Goal: Obtain resource: Download file/media

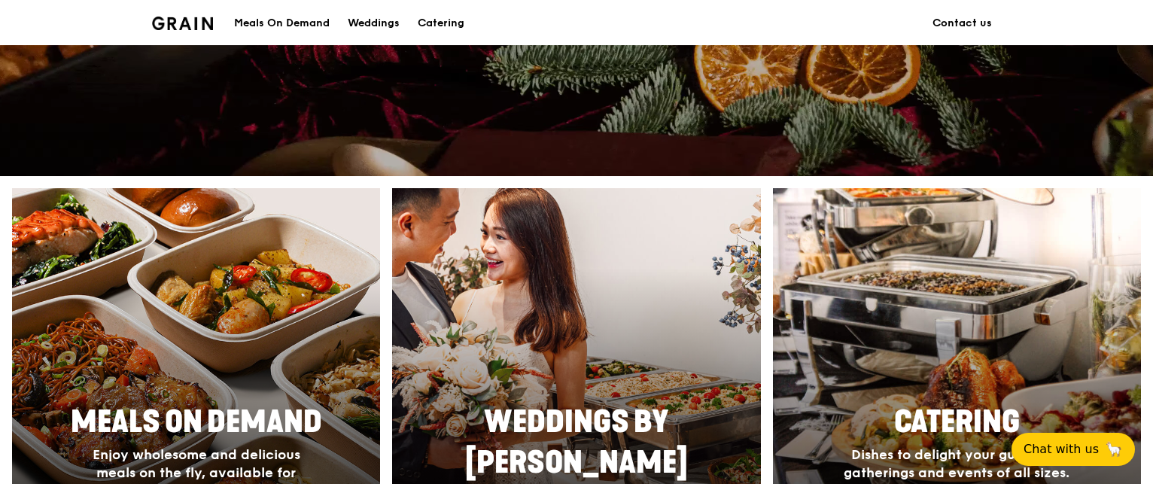
scroll to position [452, 0]
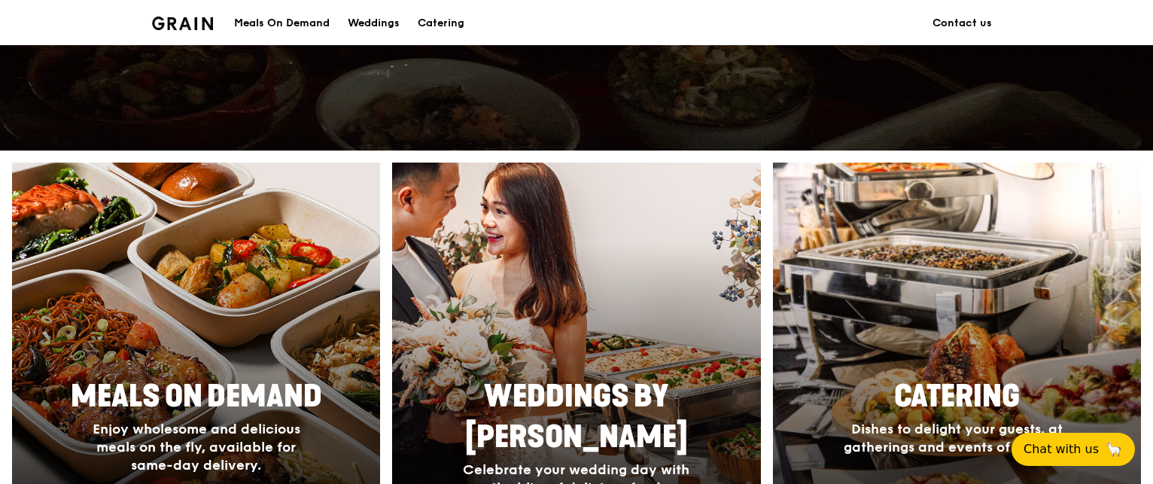
click at [945, 306] on div at bounding box center [956, 361] width 405 height 437
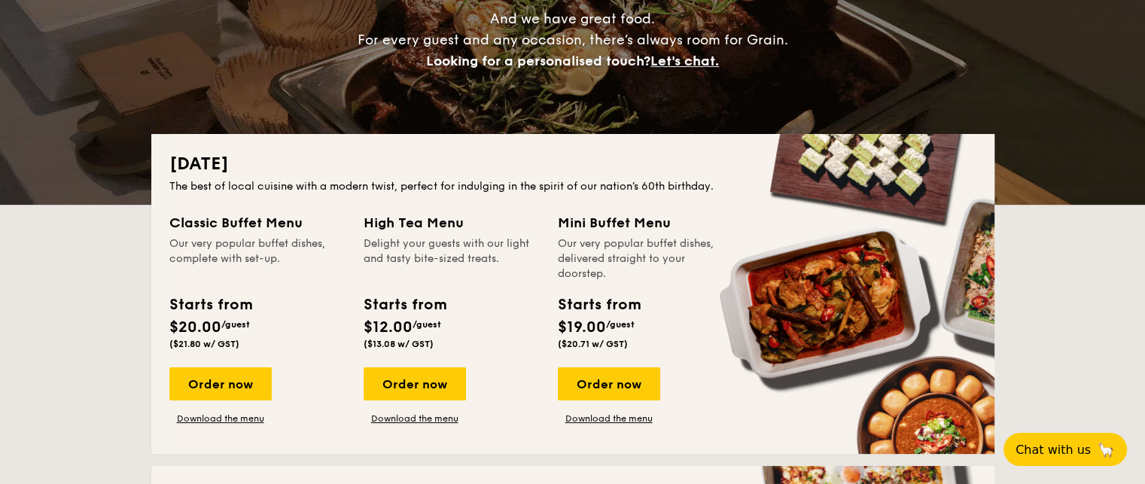
scroll to position [226, 0]
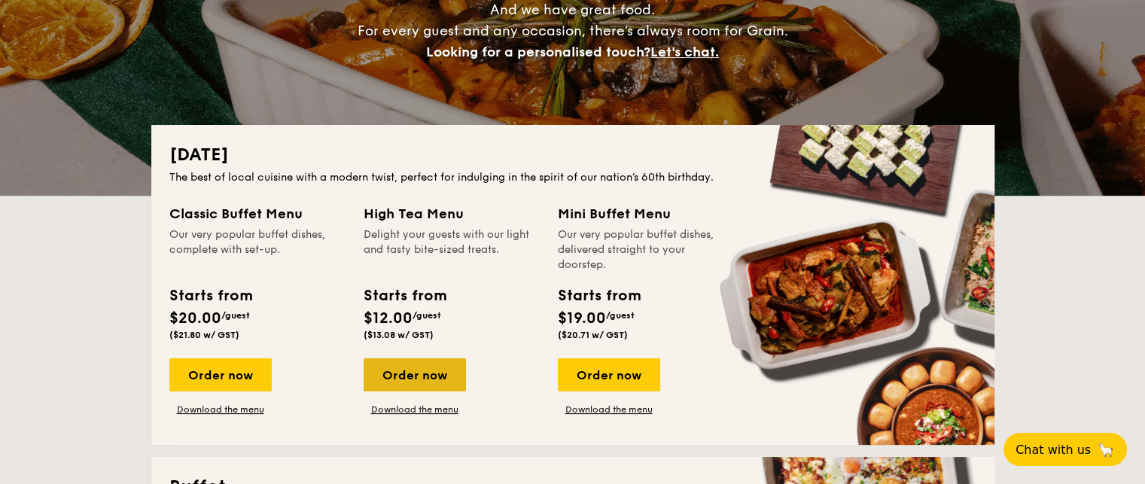
click at [422, 379] on div "Order now" at bounding box center [415, 374] width 102 height 33
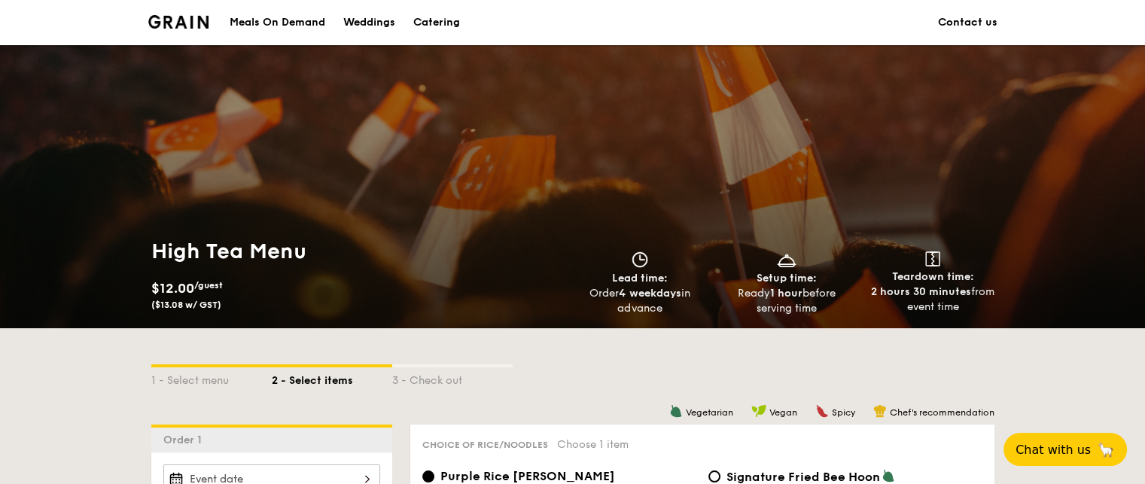
click at [805, 287] on div "Ready 1 hour before serving time" at bounding box center [786, 301] width 135 height 30
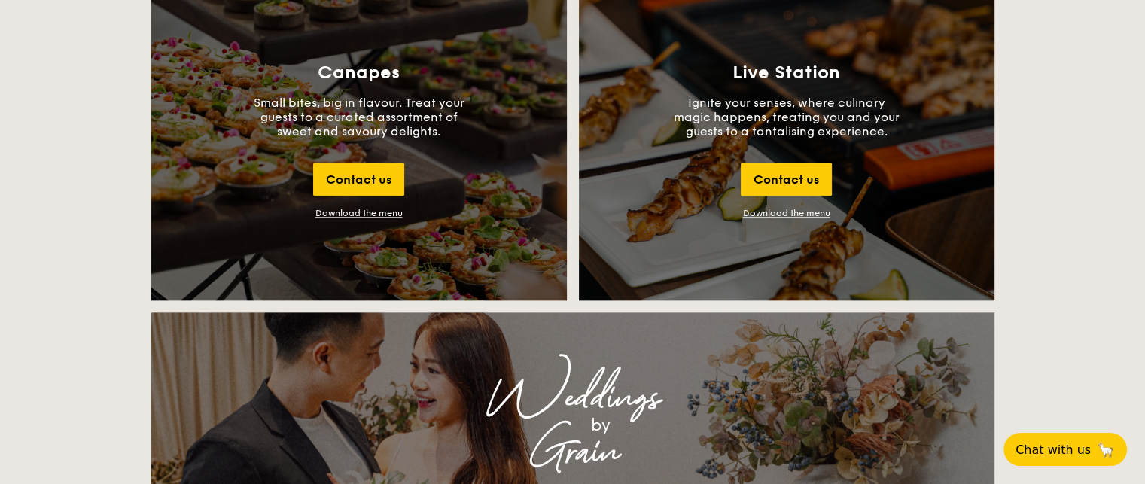
scroll to position [1656, 0]
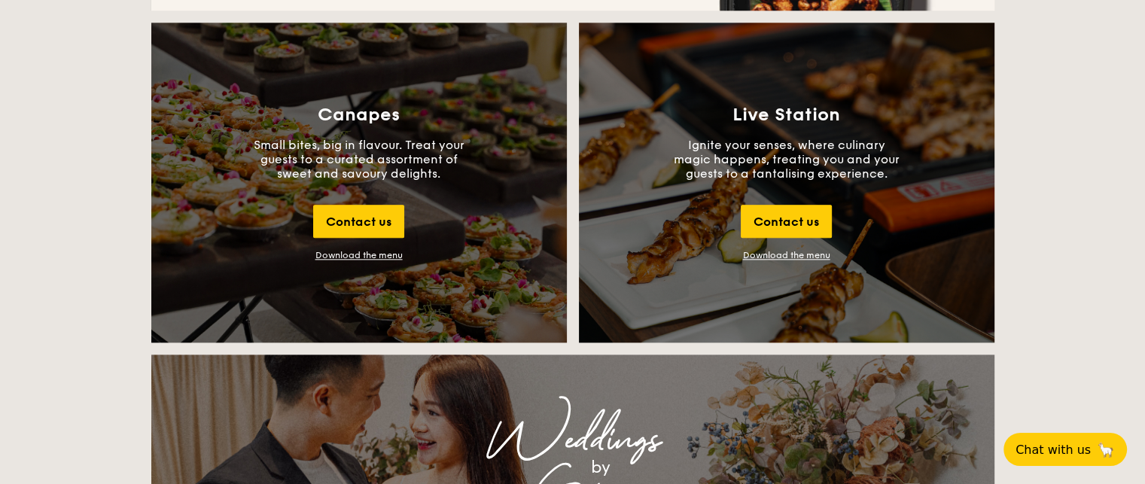
click at [358, 250] on div "Download the menu" at bounding box center [358, 255] width 87 height 11
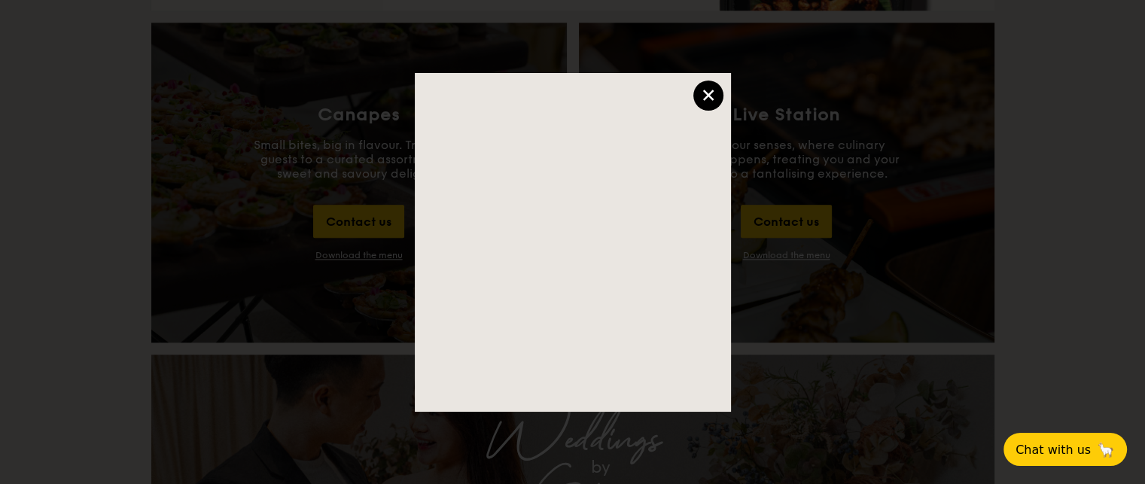
click at [715, 92] on div "×" at bounding box center [708, 96] width 30 height 30
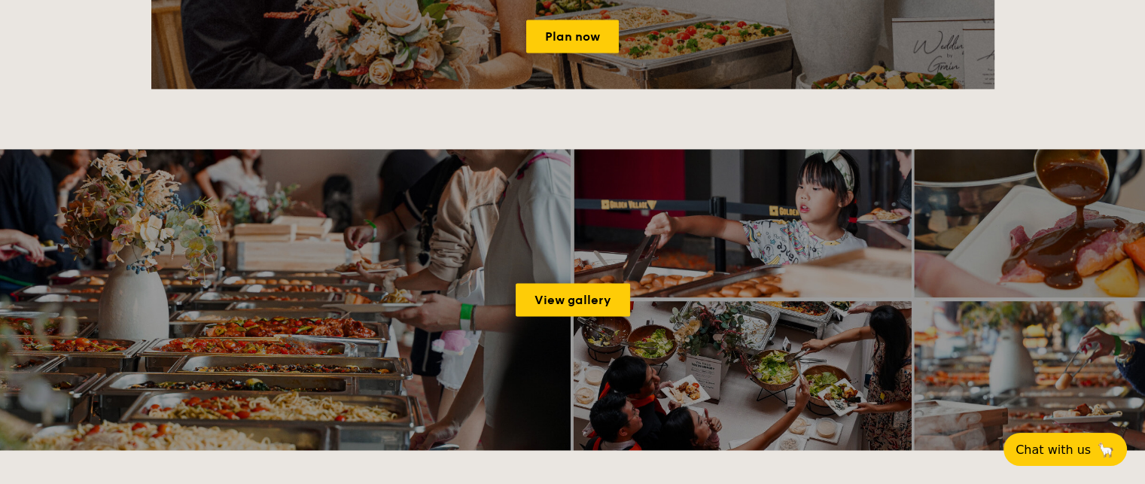
scroll to position [1957, 0]
